Goal: Contribute content: Contribute content

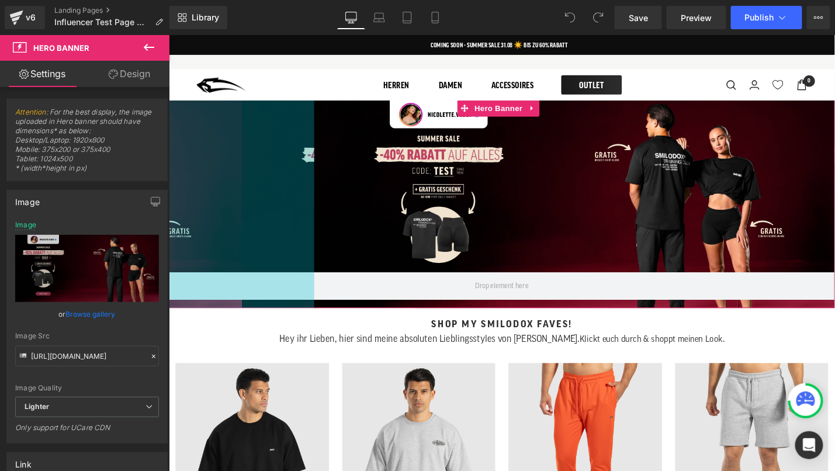
drag, startPoint x: 170, startPoint y: 215, endPoint x: 324, endPoint y: 211, distance: 154.3
click at [324, 211] on div "Hero Banner 264px" at bounding box center [521, 213] width 707 height 221
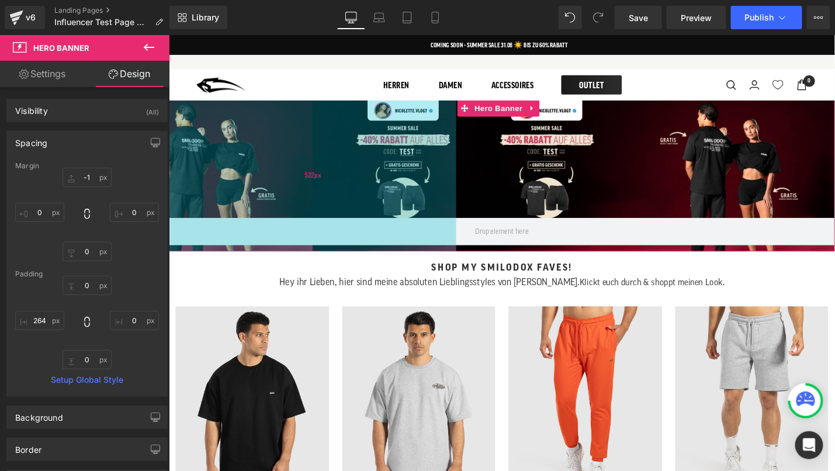
drag, startPoint x: 321, startPoint y: 213, endPoint x: 472, endPoint y: 202, distance: 150.6
click at [472, 201] on div "522px" at bounding box center [320, 183] width 305 height 161
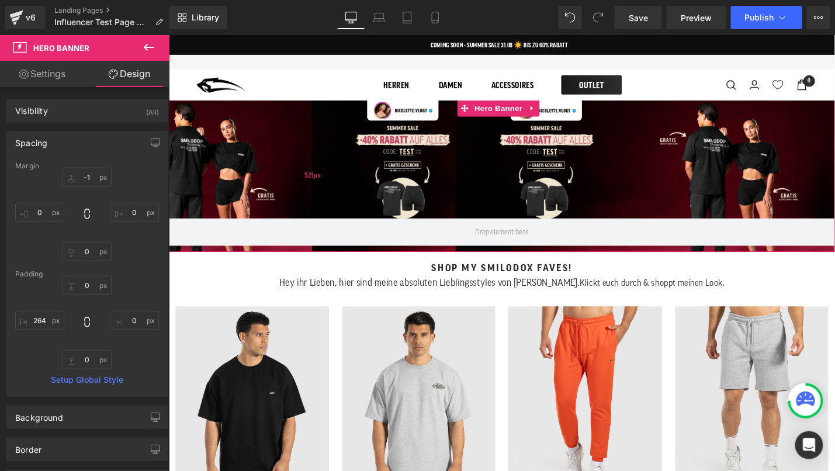
click at [322, 186] on span "521px" at bounding box center [321, 184] width 17 height 12
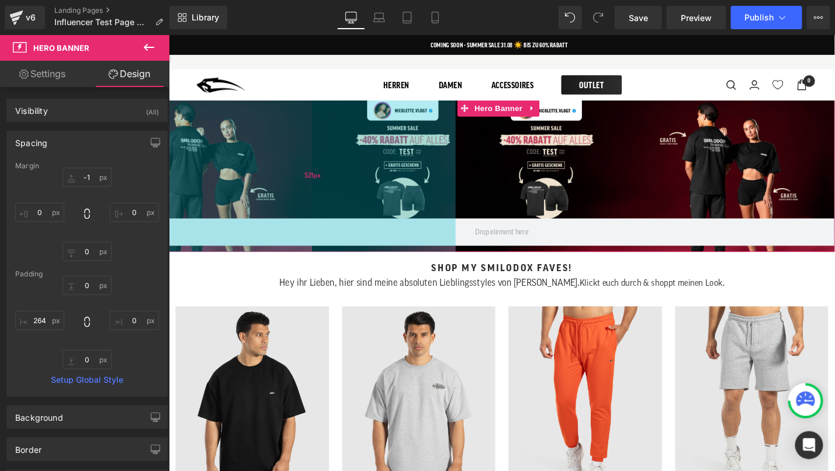
click at [324, 158] on div "521px" at bounding box center [320, 183] width 304 height 161
click at [318, 153] on div "523px" at bounding box center [321, 183] width 306 height 161
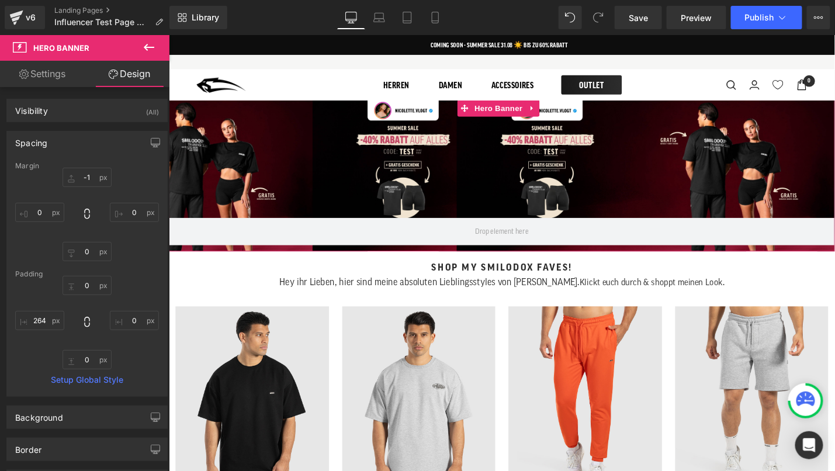
click at [522, 177] on div at bounding box center [521, 183] width 707 height 161
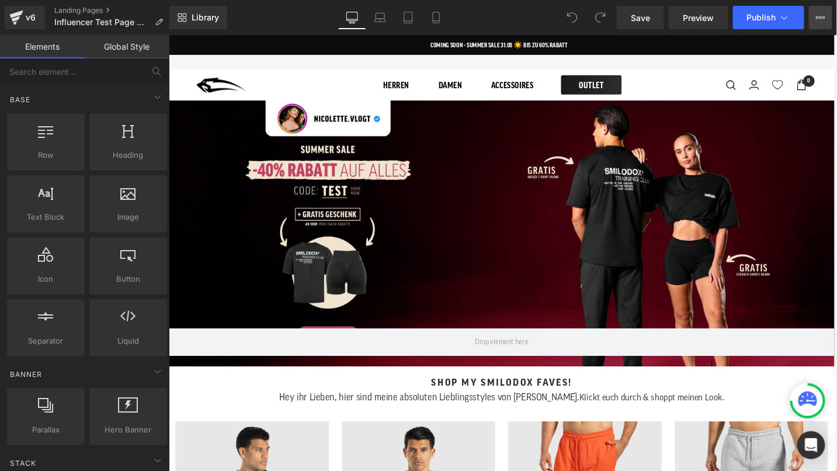
click at [825, 13] on icon at bounding box center [820, 17] width 9 height 9
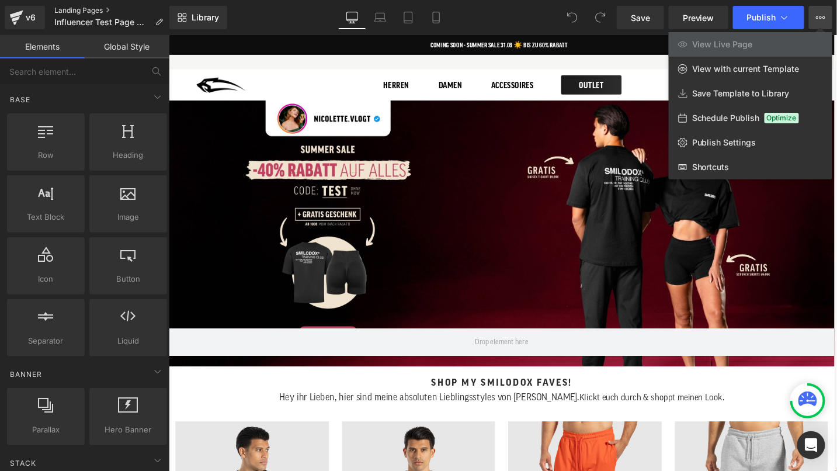
click at [70, 8] on link "Landing Pages" at bounding box center [113, 10] width 118 height 9
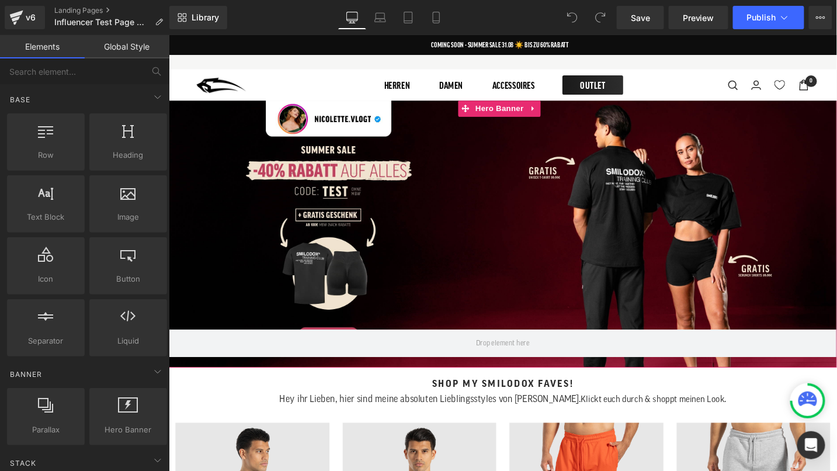
click at [347, 213] on div at bounding box center [521, 244] width 707 height 283
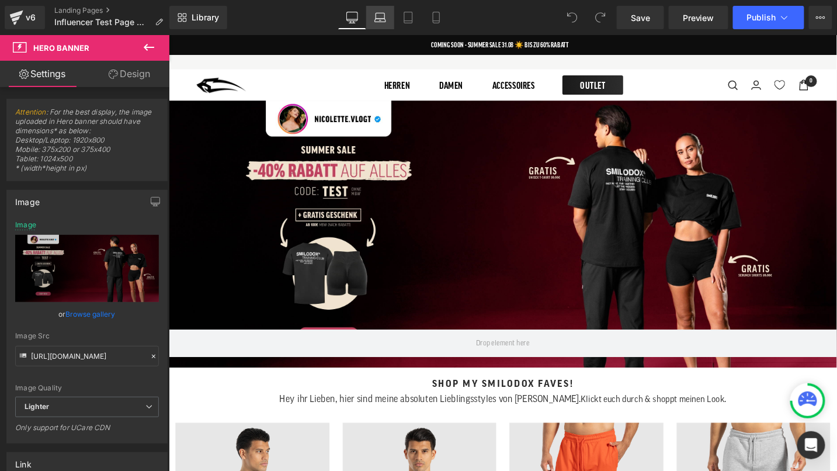
click at [384, 19] on icon at bounding box center [381, 18] width 12 height 12
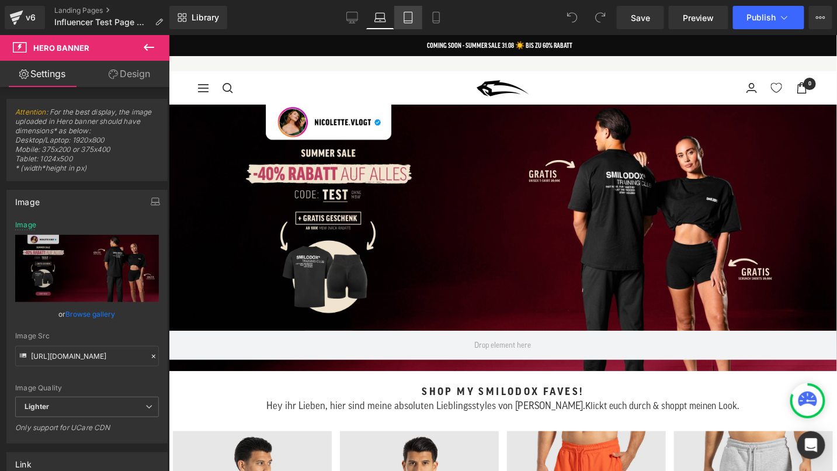
click at [408, 20] on icon at bounding box center [409, 18] width 12 height 12
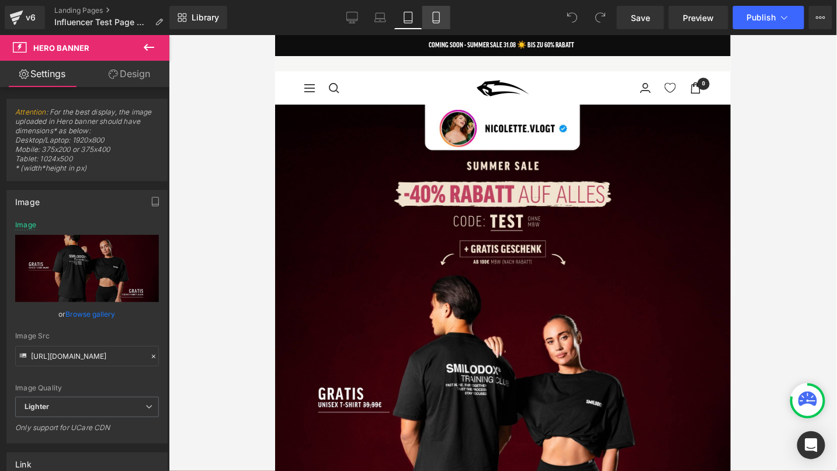
click at [434, 19] on icon at bounding box center [437, 18] width 12 height 12
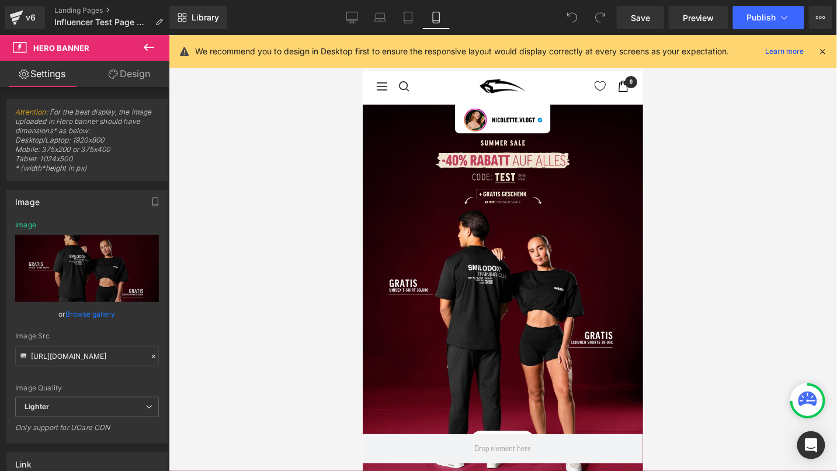
scroll to position [1, 0]
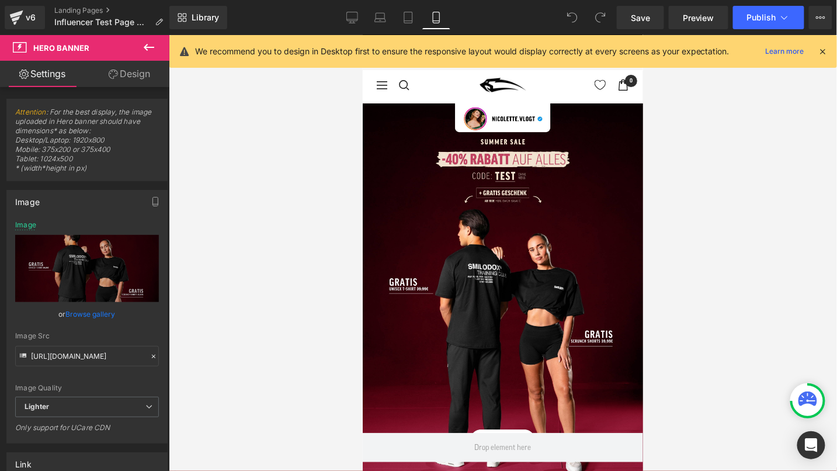
click at [677, 158] on div at bounding box center [503, 253] width 668 height 436
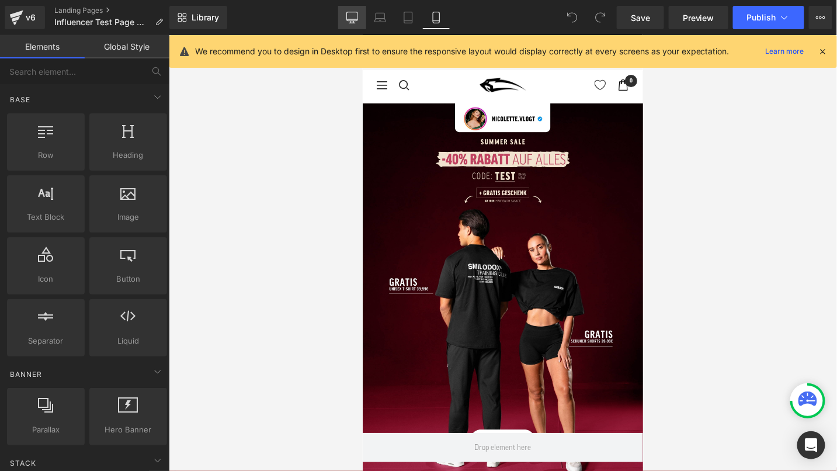
click at [353, 16] on icon at bounding box center [353, 18] width 12 height 12
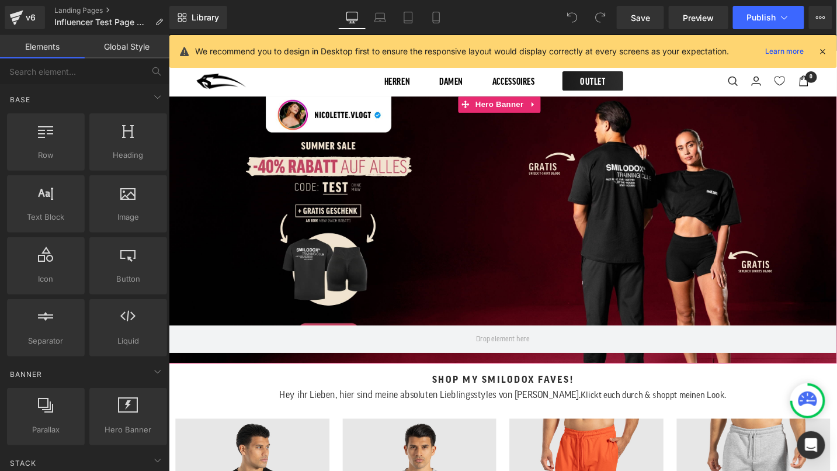
scroll to position [0, 0]
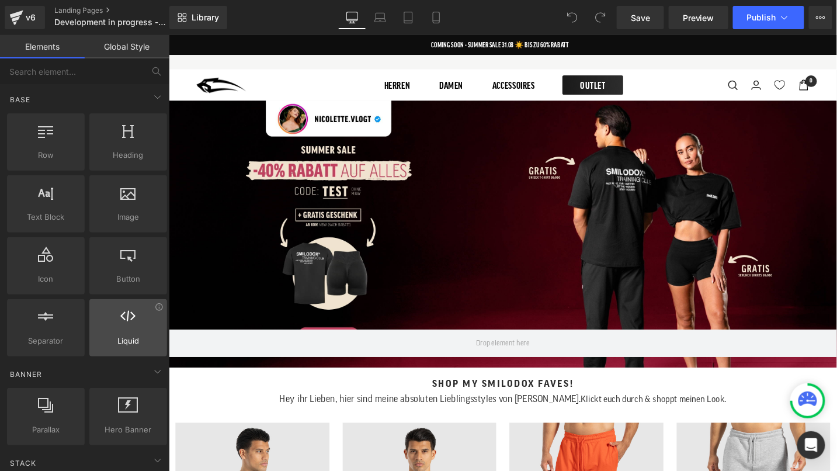
click at [114, 335] on span "Liquid" at bounding box center [128, 341] width 71 height 12
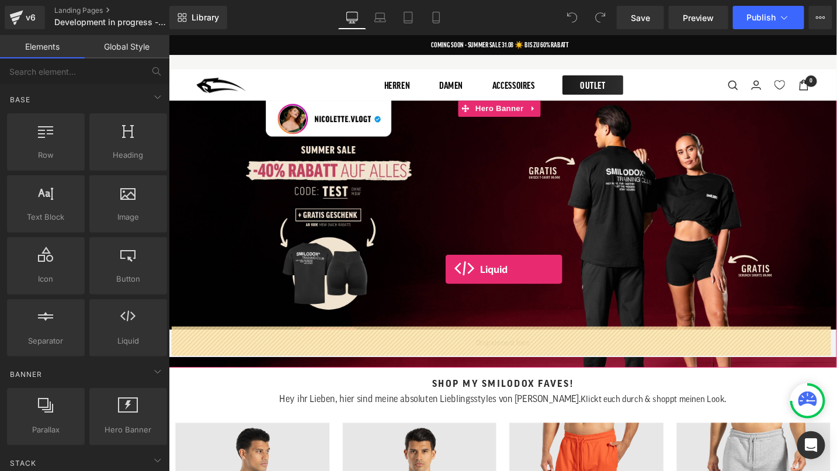
drag, startPoint x: 292, startPoint y: 364, endPoint x: 460, endPoint y: 283, distance: 186.1
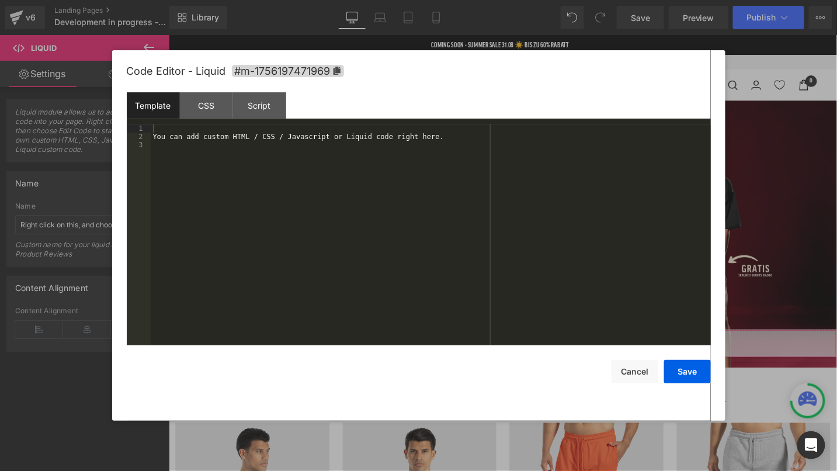
click at [493, 0] on div "Liquid You are previewing how the will restyle your page. You can not edit Elem…" at bounding box center [418, 0] width 837 height 0
click at [219, 113] on div "CSS" at bounding box center [206, 105] width 53 height 26
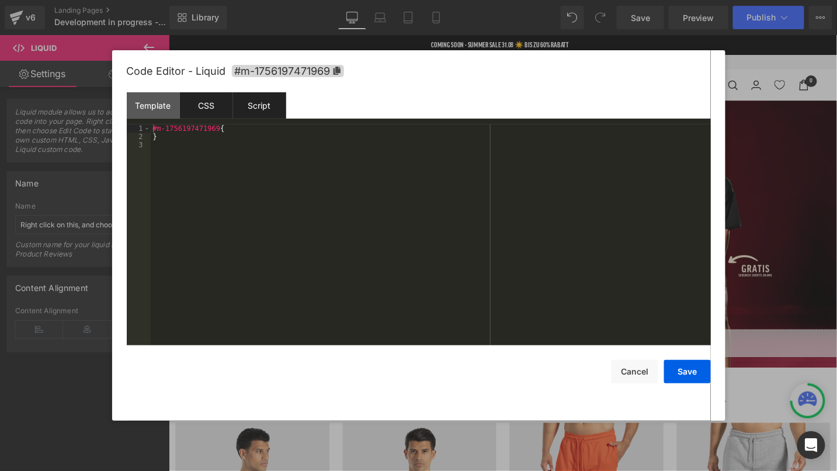
click at [257, 108] on div "Script" at bounding box center [259, 105] width 53 height 26
click at [212, 110] on div "CSS" at bounding box center [206, 105] width 53 height 26
click at [150, 109] on div "Template" at bounding box center [153, 105] width 53 height 26
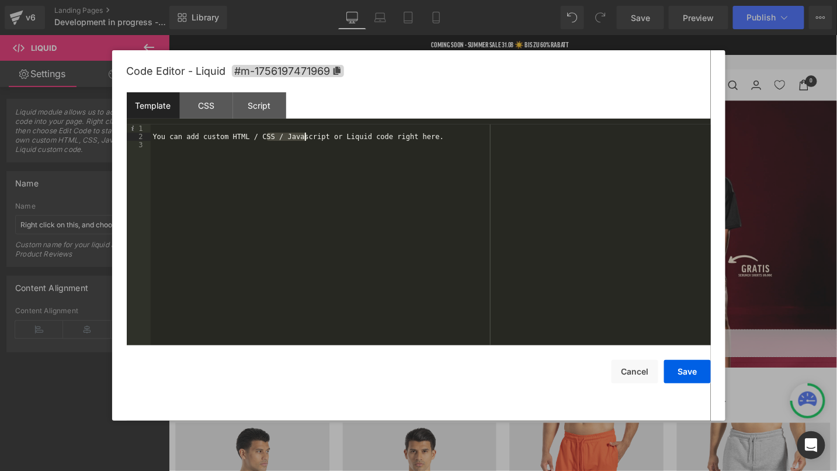
drag, startPoint x: 294, startPoint y: 134, endPoint x: 325, endPoint y: 134, distance: 31.6
click at [325, 134] on div "You can add custom HTML / CSS / Javascript or Liquid code right here." at bounding box center [431, 242] width 560 height 237
drag, startPoint x: 359, startPoint y: 134, endPoint x: 400, endPoint y: 138, distance: 40.5
click at [400, 138] on div "You can add custom HTML / CSS / Javascript or Liquid code right here." at bounding box center [431, 242] width 560 height 237
drag, startPoint x: 439, startPoint y: 141, endPoint x: 459, endPoint y: 144, distance: 20.7
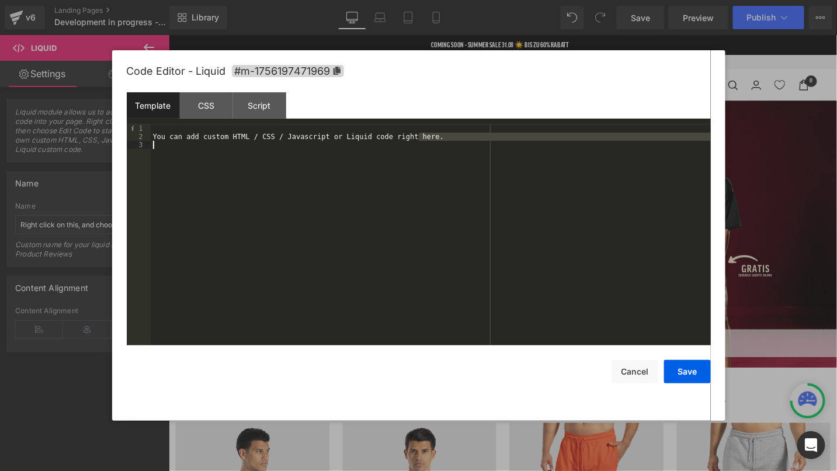
click at [459, 144] on div "You can add custom HTML / CSS / Javascript or Liquid code right here." at bounding box center [431, 242] width 560 height 237
drag, startPoint x: 161, startPoint y: 138, endPoint x: 402, endPoint y: 136, distance: 241.3
click at [402, 136] on div "You can add custom HTML / CSS / Javascript or Liquid code right here." at bounding box center [431, 242] width 560 height 237
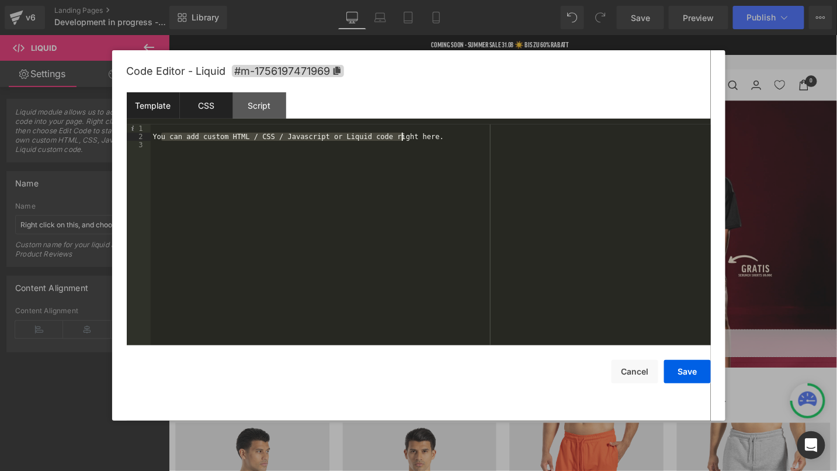
click at [203, 107] on div "CSS" at bounding box center [206, 105] width 53 height 26
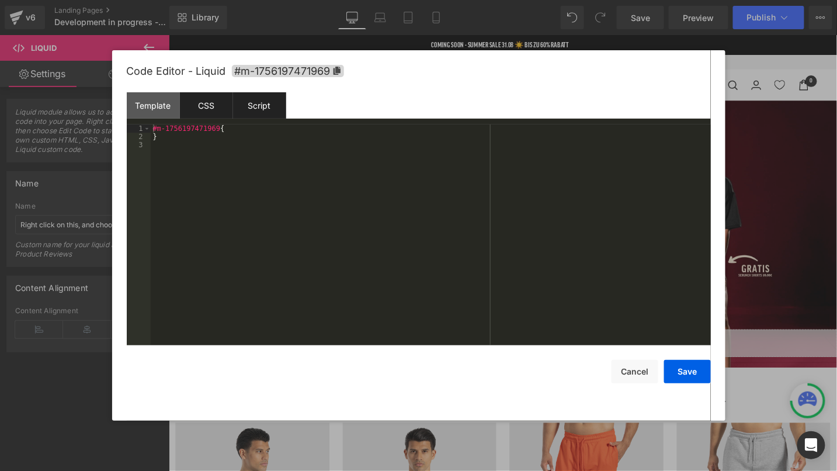
click at [243, 113] on div "Script" at bounding box center [259, 105] width 53 height 26
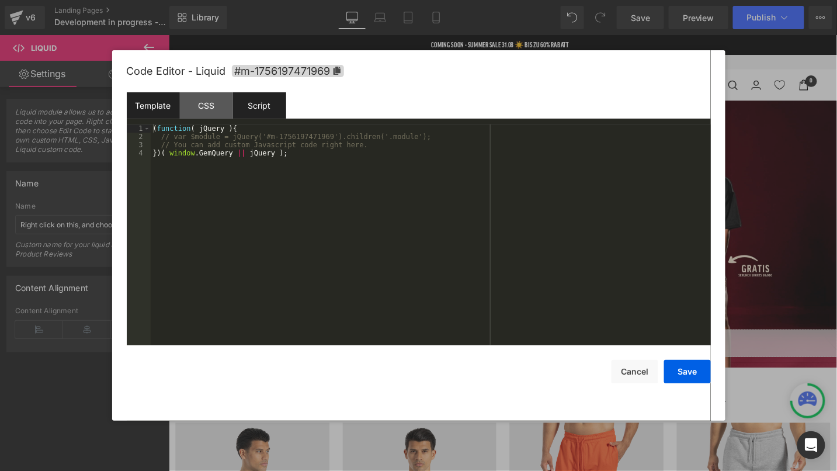
click at [163, 114] on div "Template" at bounding box center [153, 105] width 53 height 26
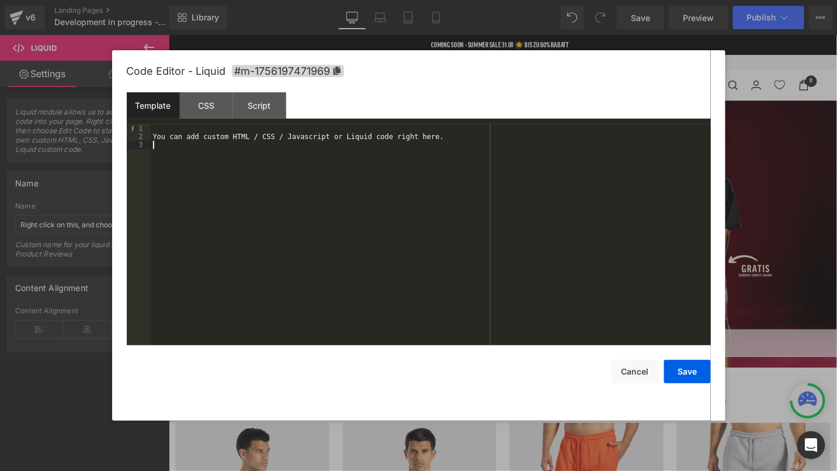
click at [320, 153] on div "You can add custom HTML / CSS / Javascript or Liquid code right here." at bounding box center [431, 242] width 560 height 237
click at [692, 377] on button "Save" at bounding box center [687, 371] width 47 height 23
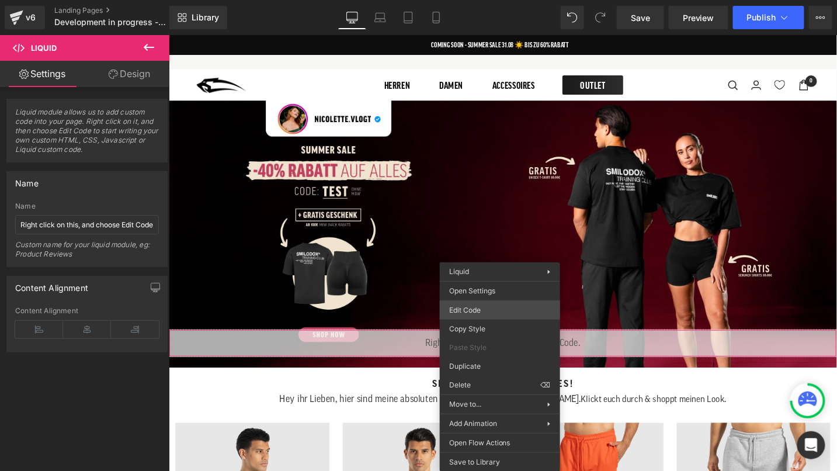
click at [488, 0] on div "Liquid You are previewing how the will restyle your page. You can not edit Elem…" at bounding box center [418, 0] width 837 height 0
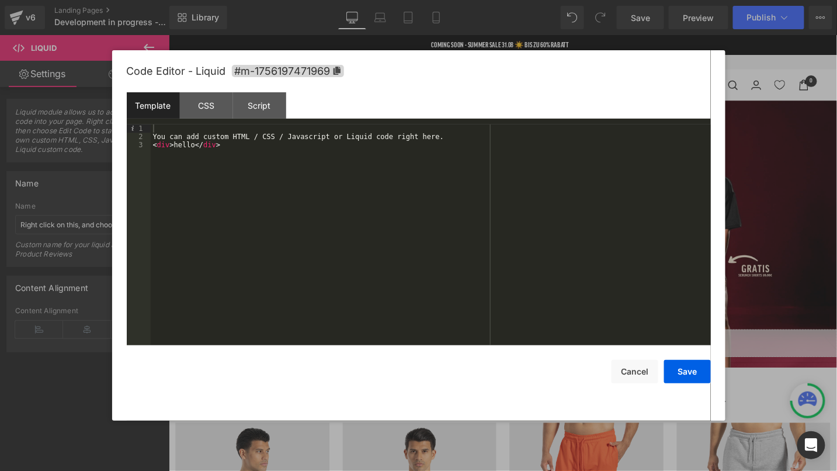
click at [680, 373] on button "Save" at bounding box center [687, 371] width 47 height 23
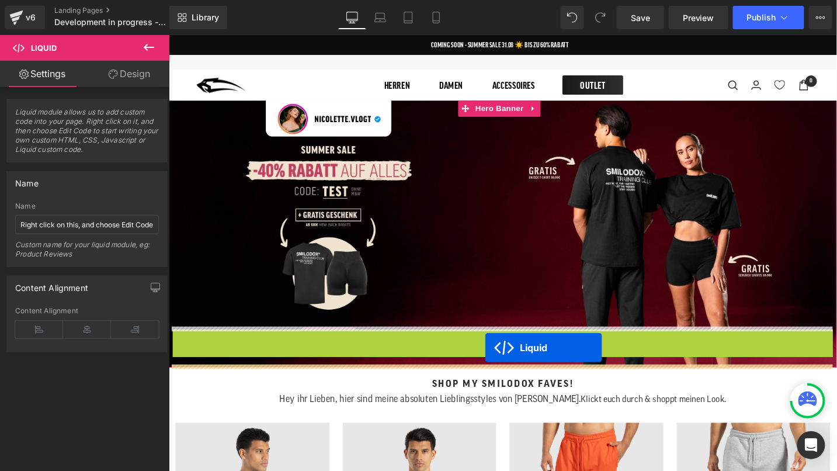
drag, startPoint x: 514, startPoint y: 371, endPoint x: 503, endPoint y: 365, distance: 12.5
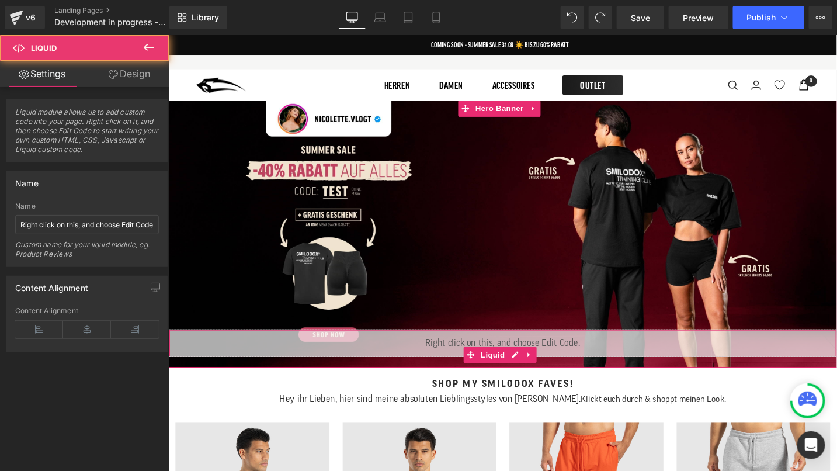
click at [451, 358] on div "Liquid" at bounding box center [521, 360] width 707 height 29
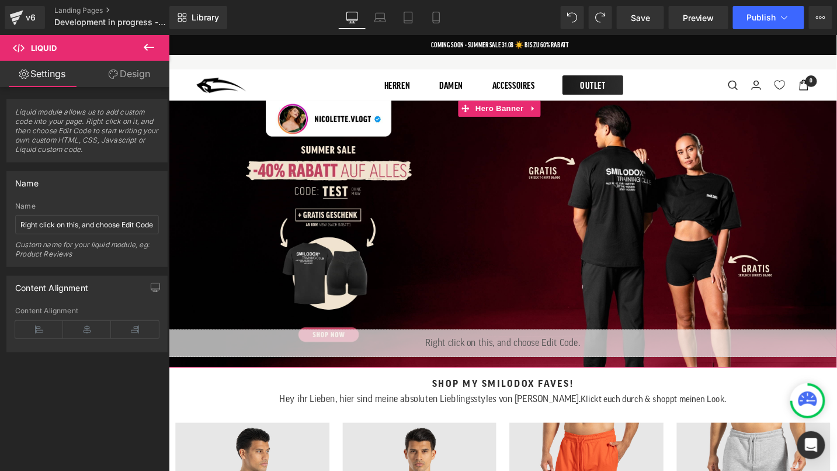
click at [466, 316] on div at bounding box center [521, 244] width 707 height 283
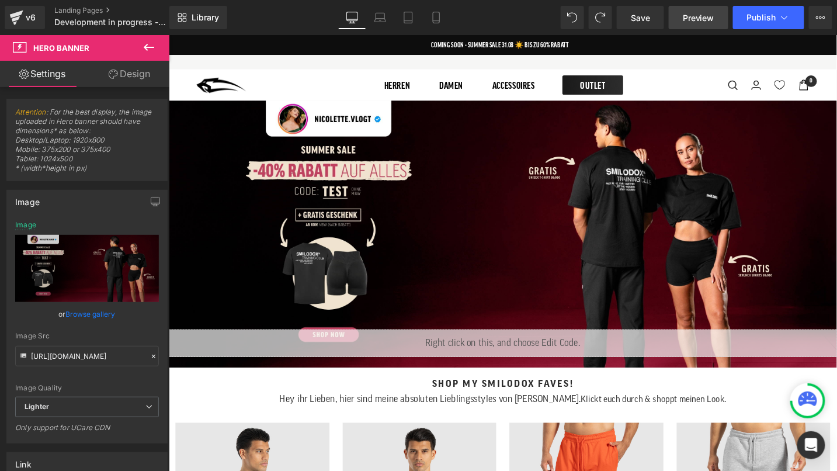
click at [702, 19] on span "Preview" at bounding box center [699, 18] width 32 height 12
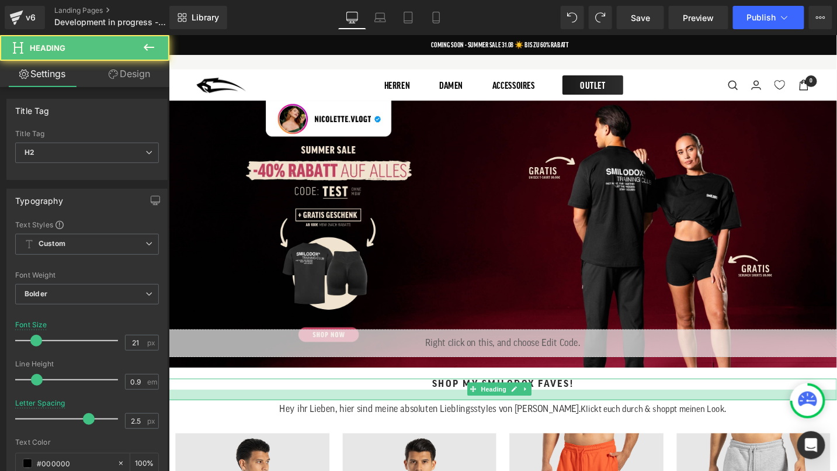
drag, startPoint x: 638, startPoint y: 414, endPoint x: 744, endPoint y: 426, distance: 106.4
click at [690, 415] on div at bounding box center [521, 415] width 707 height 11
